Goal: Task Accomplishment & Management: Complete application form

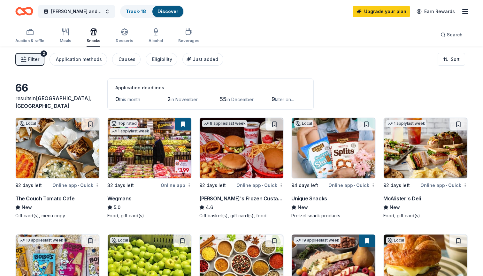
scroll to position [34, 0]
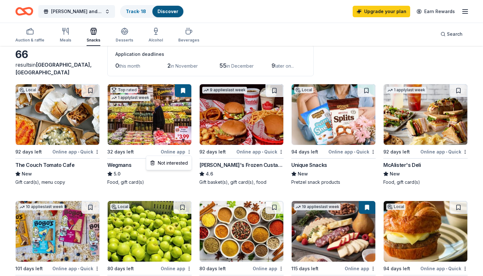
click at [190, 152] on html "Jack and Jill Family Retreat Local Track · 18 Discover Upgrade your plan Earn R…" at bounding box center [241, 104] width 483 height 276
click at [136, 166] on html "Jack and Jill Family Retreat Local Track · 18 Discover Upgrade your plan Earn R…" at bounding box center [241, 104] width 483 height 276
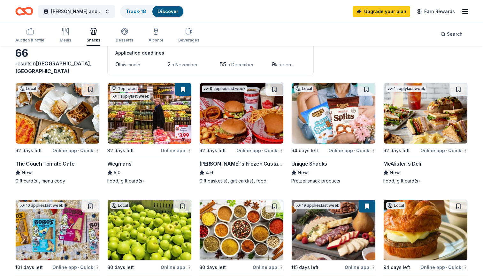
scroll to position [35, 0]
click at [332, 130] on img at bounding box center [334, 113] width 84 height 61
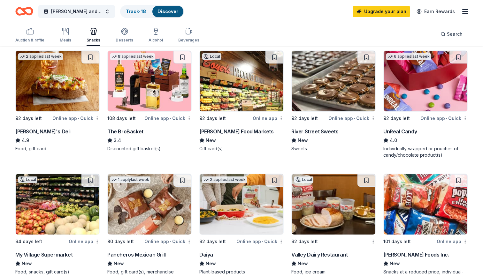
scroll to position [305, 0]
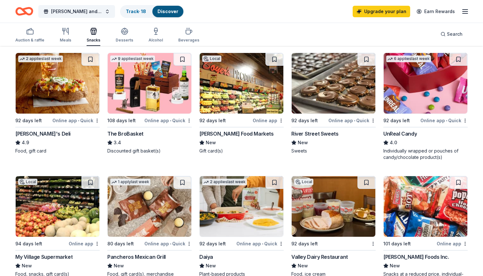
click at [157, 120] on div "Online app • Quick" at bounding box center [167, 121] width 47 height 8
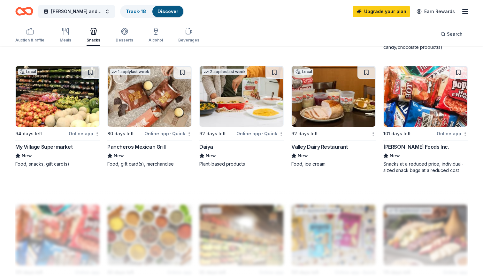
scroll to position [419, 0]
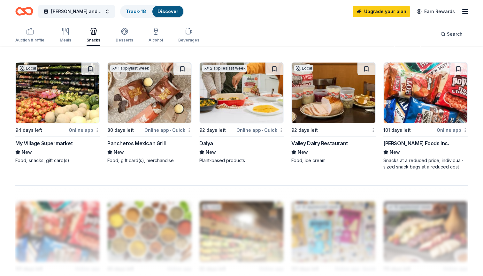
click at [414, 109] on img at bounding box center [426, 93] width 84 height 61
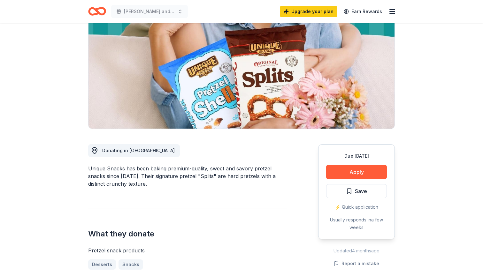
scroll to position [66, 0]
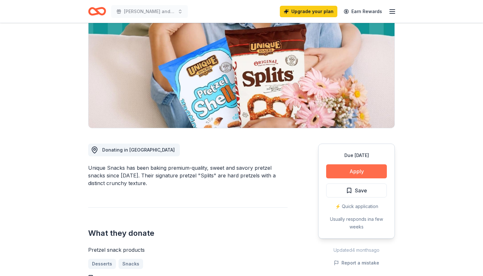
click at [355, 174] on button "Apply" at bounding box center [356, 172] width 61 height 14
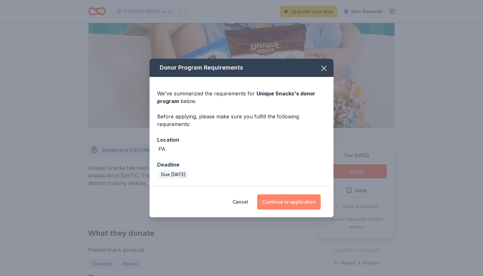
click at [287, 199] on button "Continue to application" at bounding box center [289, 202] width 64 height 15
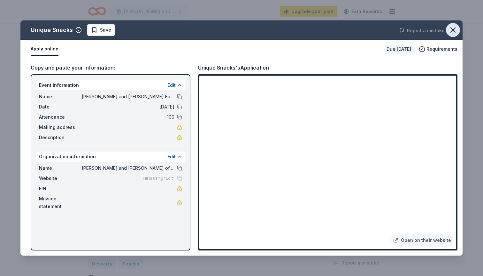
click at [455, 31] on icon "button" at bounding box center [453, 30] width 9 height 9
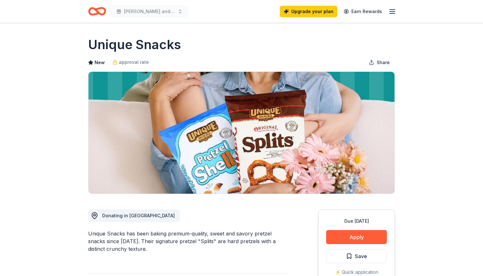
scroll to position [0, 0]
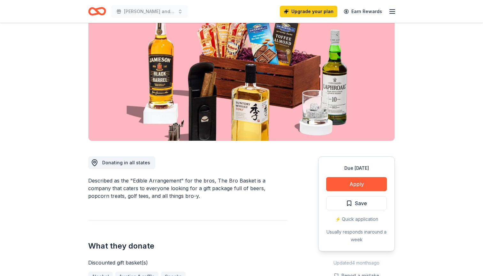
scroll to position [53, 0]
click at [350, 185] on button "Apply" at bounding box center [356, 185] width 61 height 14
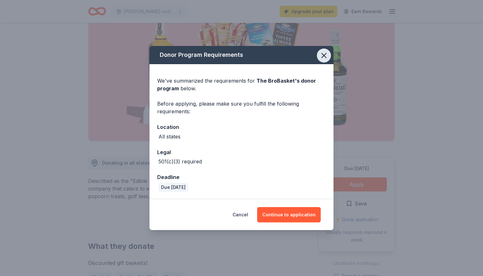
click at [323, 54] on icon "button" at bounding box center [324, 55] width 9 height 9
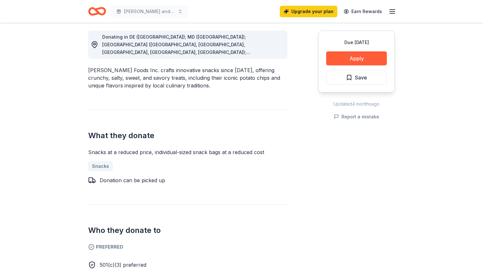
scroll to position [178, 0]
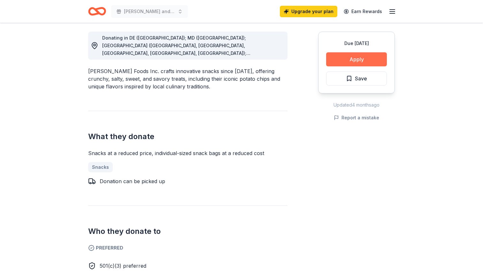
click at [348, 58] on button "Apply" at bounding box center [356, 59] width 61 height 14
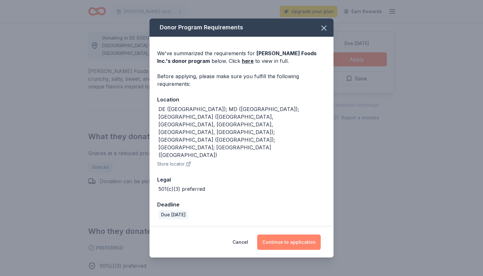
click at [293, 235] on button "Continue to application" at bounding box center [289, 242] width 64 height 15
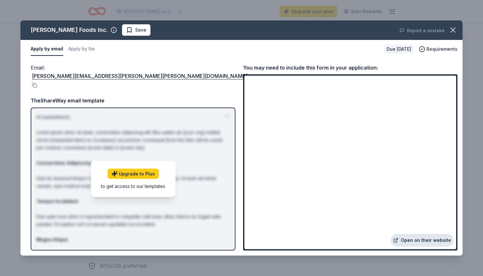
click at [428, 240] on link "Open on their website" at bounding box center [422, 240] width 63 height 13
